Goal: Task Accomplishment & Management: Complete application form

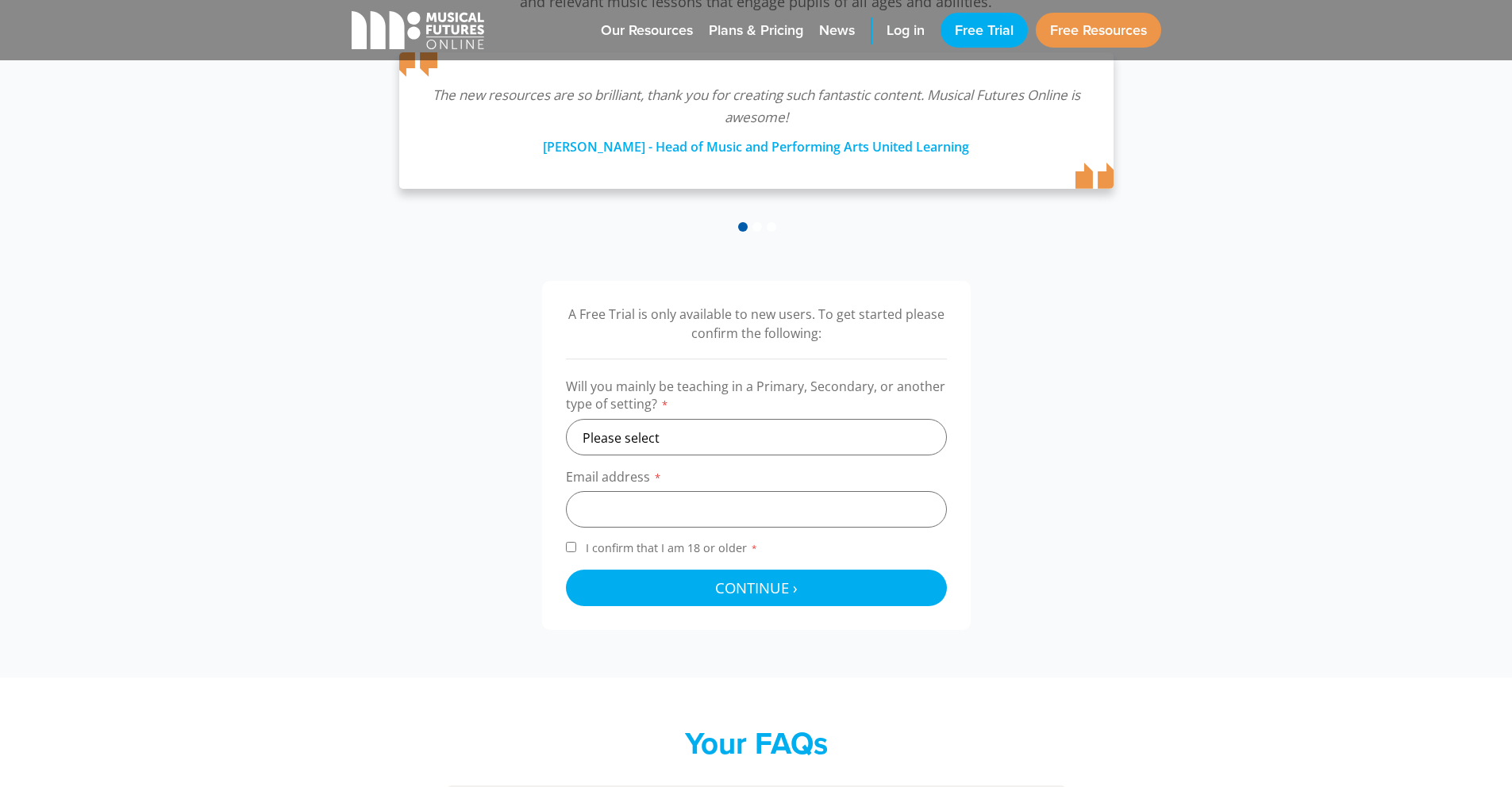
scroll to position [316, 0]
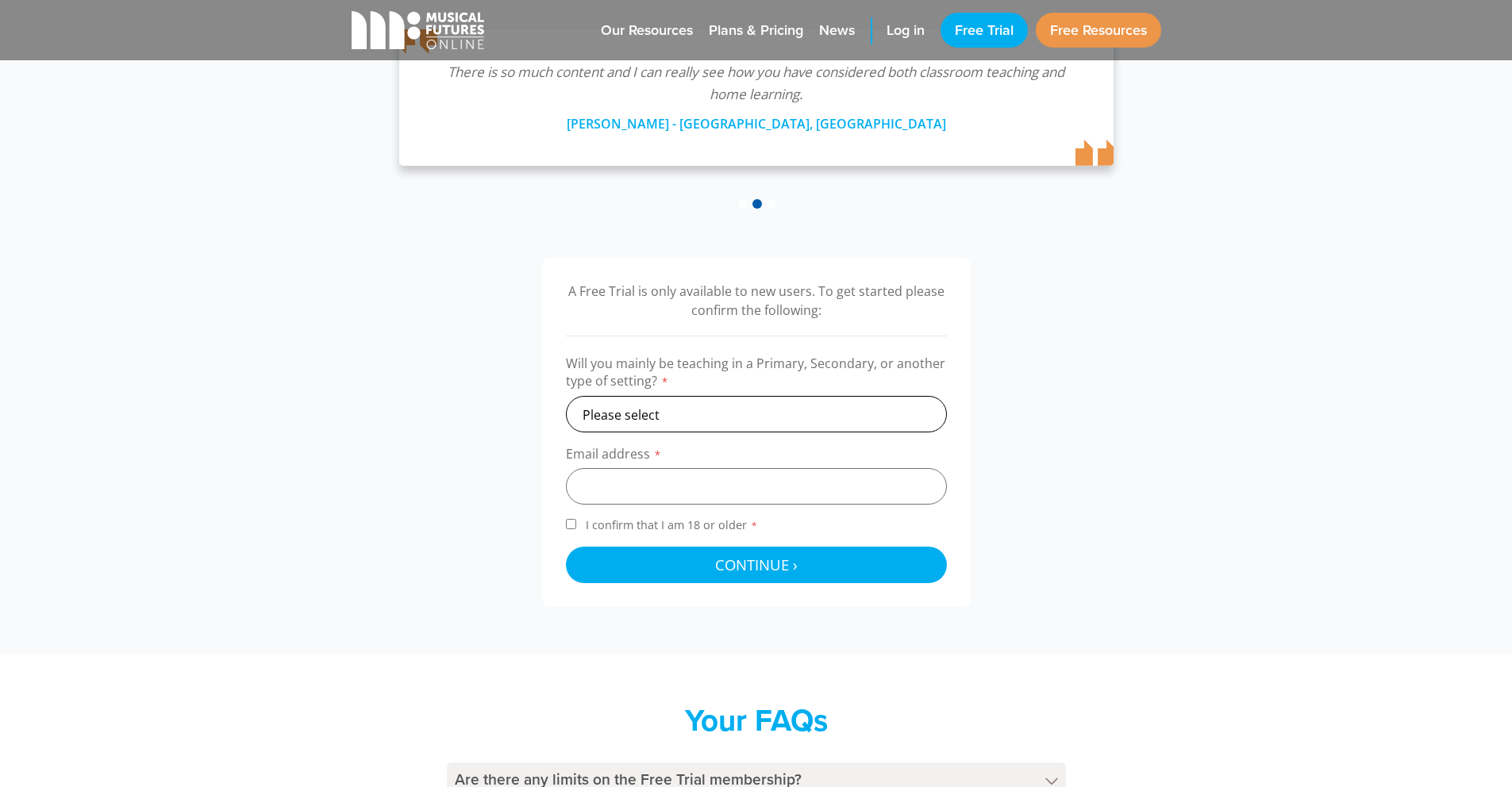
click at [712, 419] on select "Please select Primary Secondary Other" at bounding box center [756, 414] width 381 height 37
select select "secondary"
click at [566, 396] on select "Please select Primary Secondary Other" at bounding box center [756, 414] width 381 height 37
click at [639, 482] on input "email" at bounding box center [756, 486] width 381 height 37
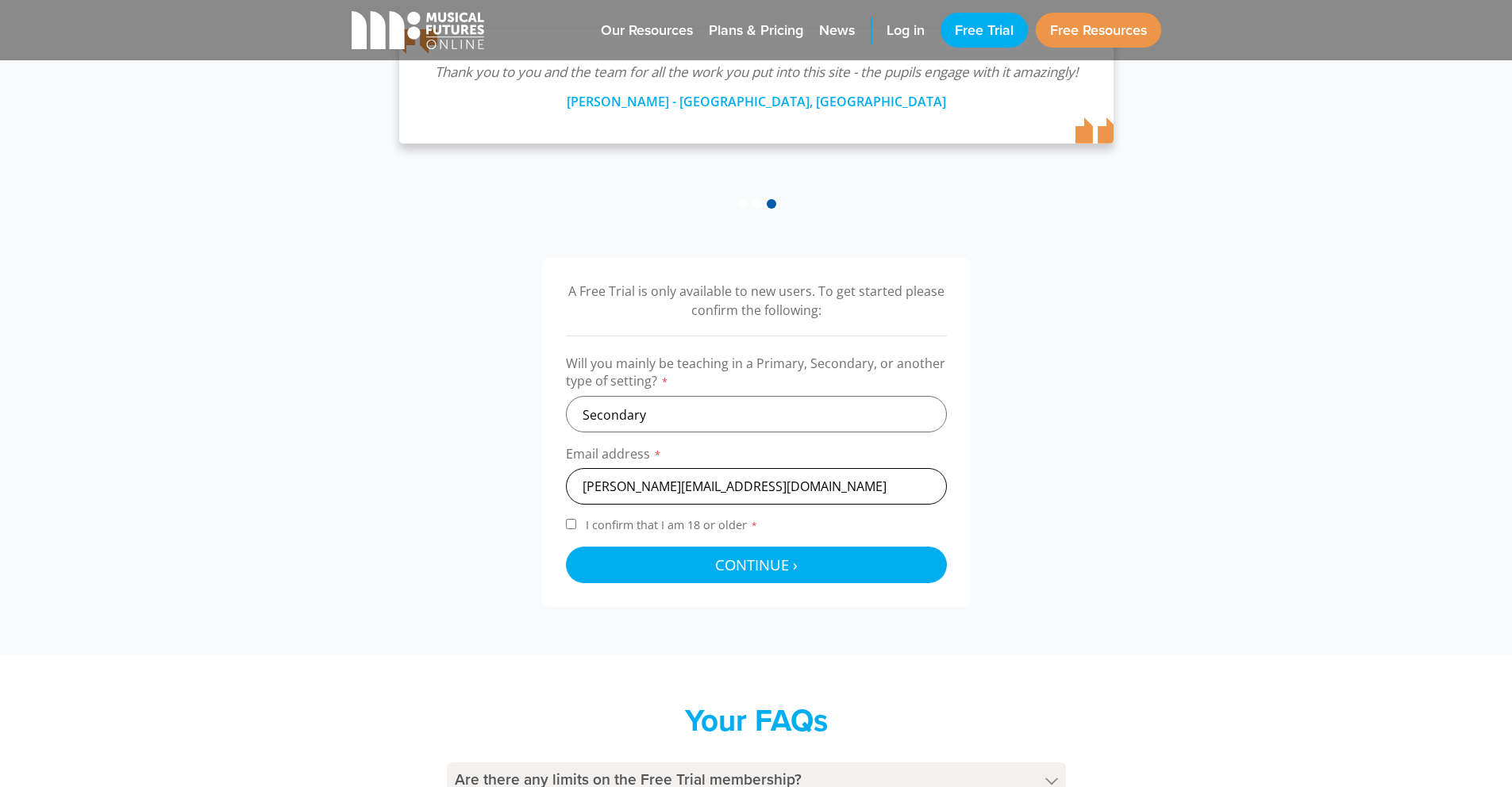
type input "[PERSON_NAME][EMAIL_ADDRESS][DOMAIN_NAME]"
click at [573, 526] on input "I confirm that I am 18 or older *" at bounding box center [571, 524] width 11 height 11
checkbox input "true"
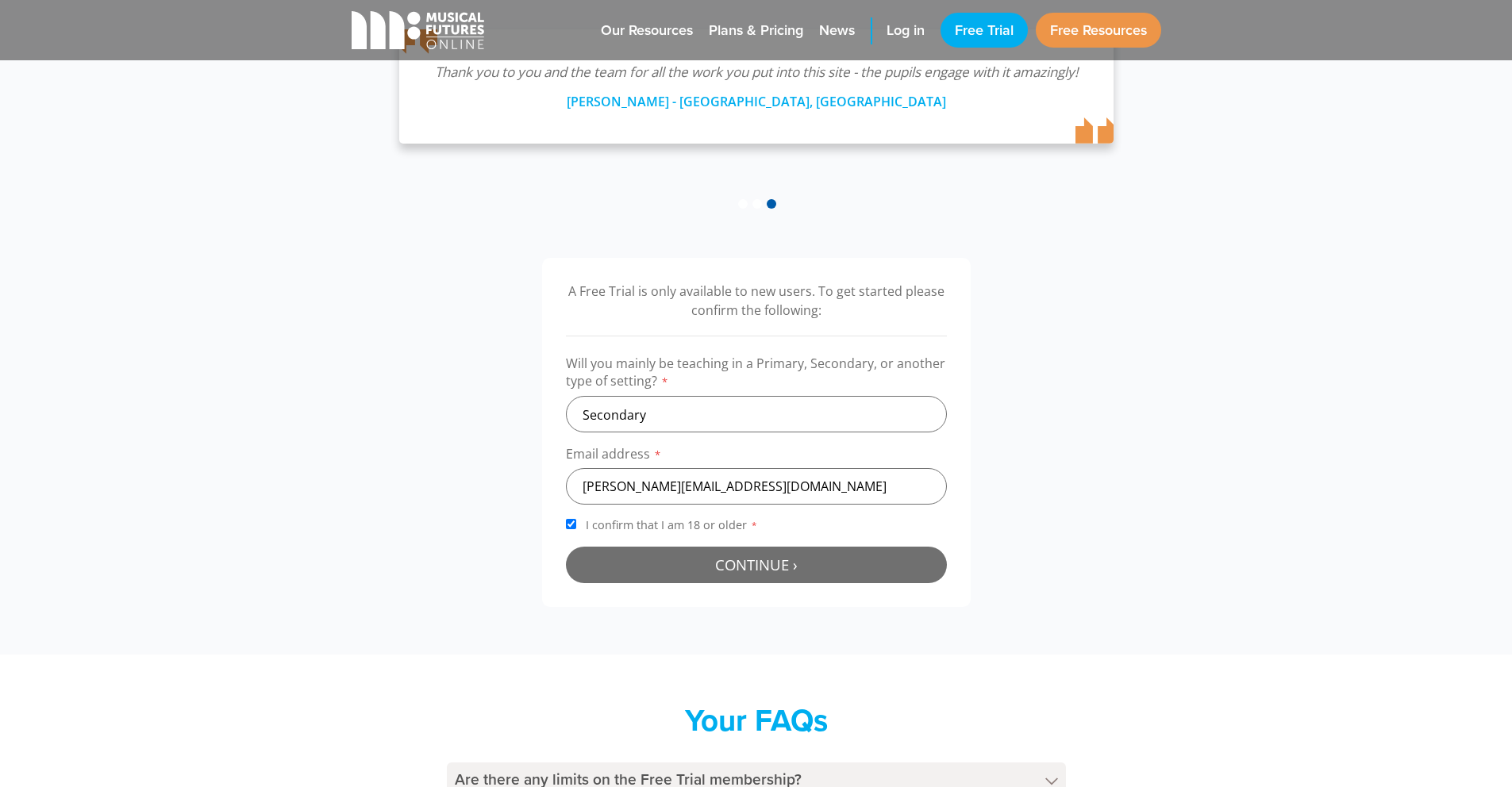
click at [731, 560] on span "Continue ›" at bounding box center [756, 565] width 83 height 20
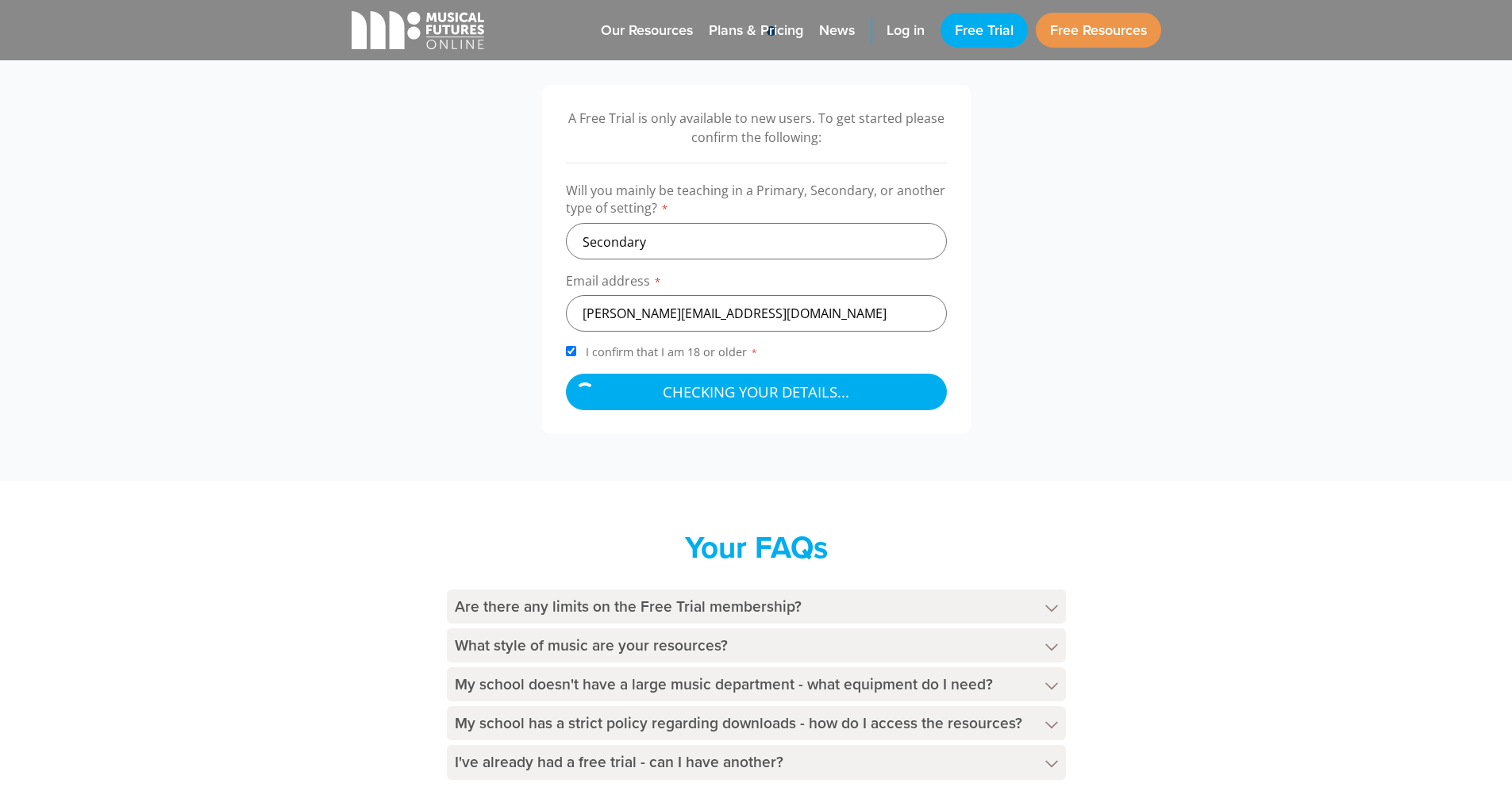
scroll to position [495, 0]
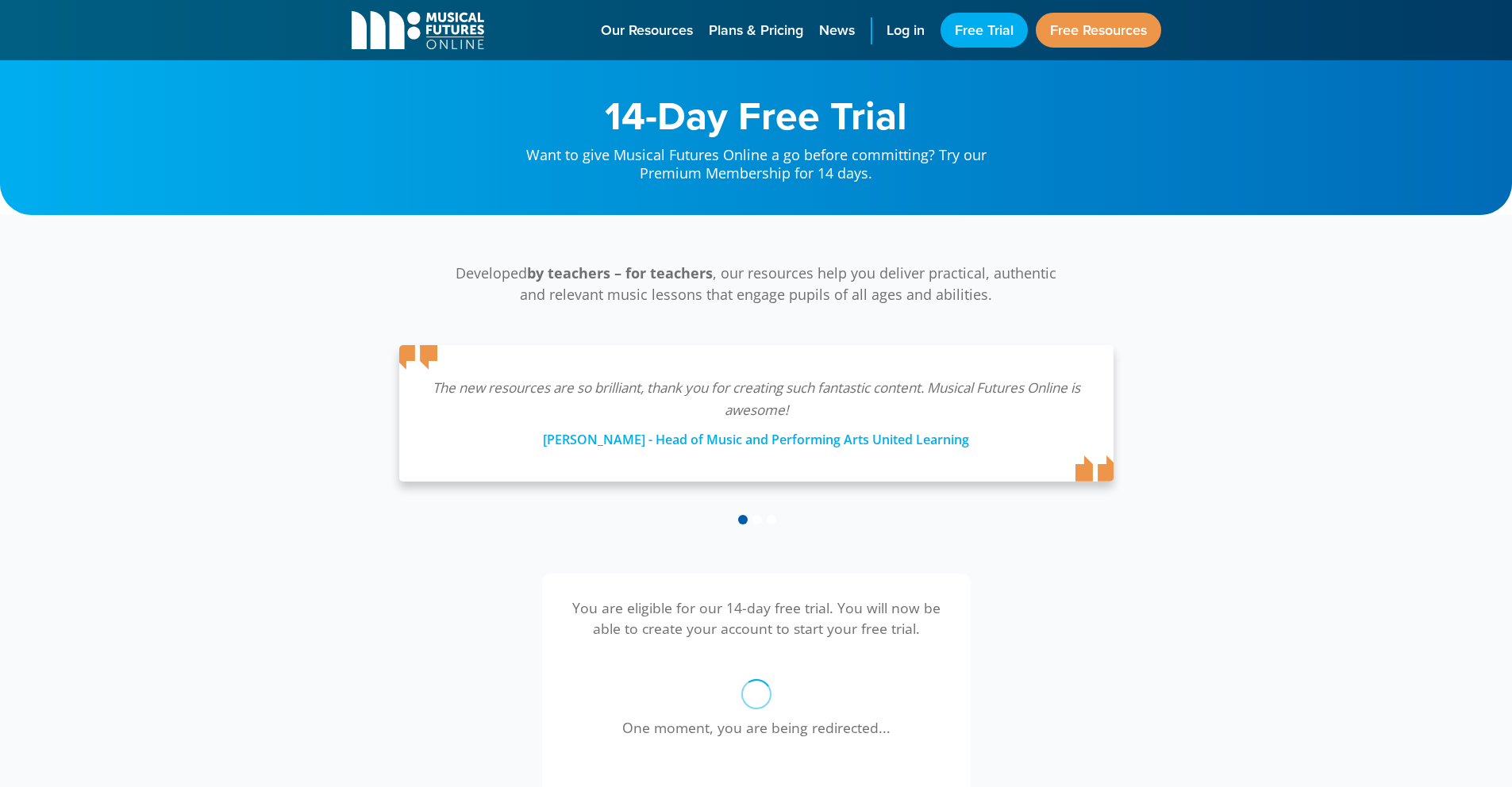
scroll to position [510, 0]
